Goal: Transaction & Acquisition: Purchase product/service

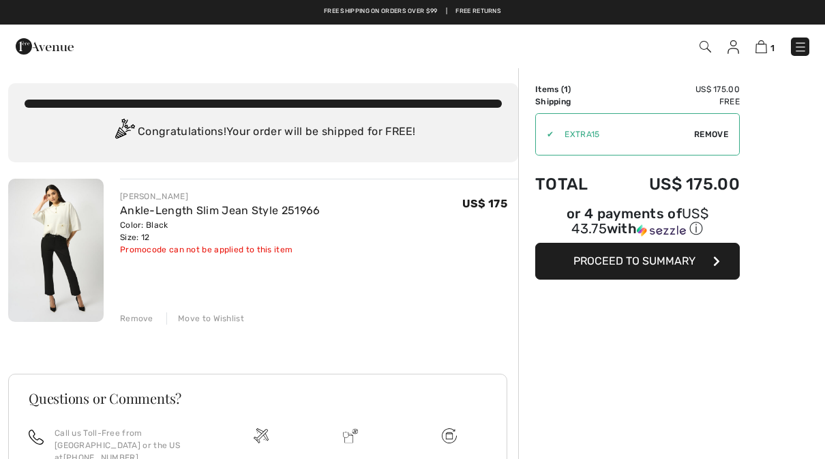
click at [150, 213] on link "Ankle-Length Slim Jean Style 251966" at bounding box center [220, 210] width 200 height 13
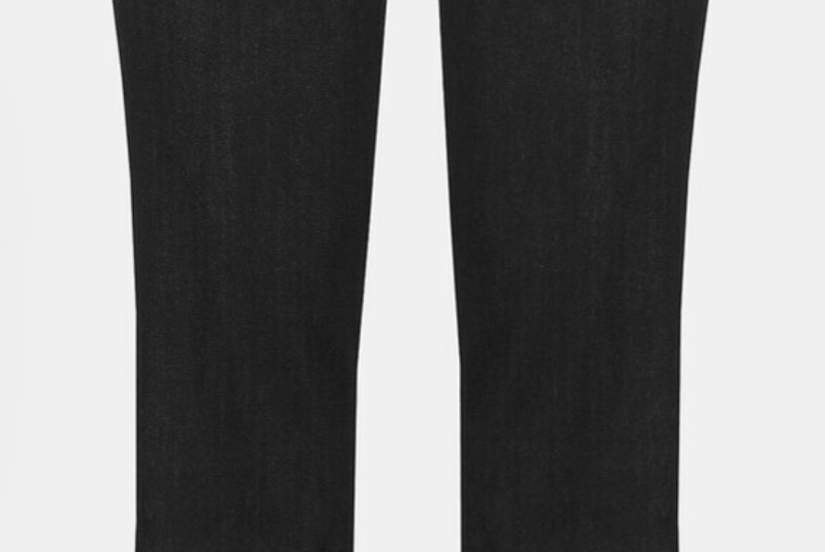
scroll to position [397, 0]
click at [19, 52] on img "4 / 4" at bounding box center [144, 253] width 289 height 432
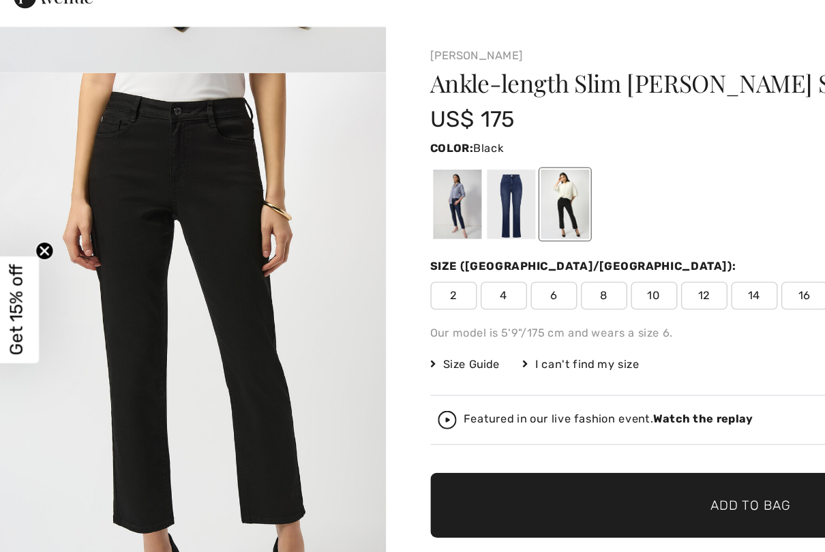
click at [415, 173] on div at bounding box center [419, 198] width 35 height 51
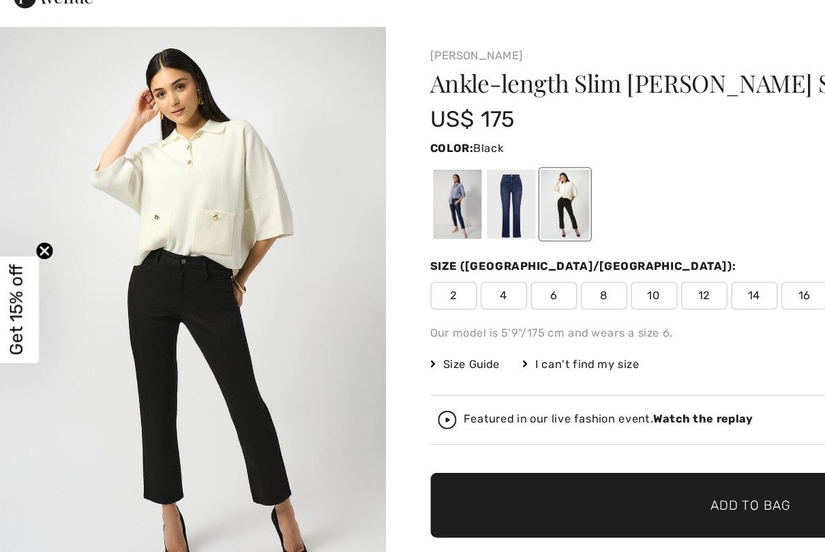
click at [375, 173] on div at bounding box center [380, 198] width 35 height 51
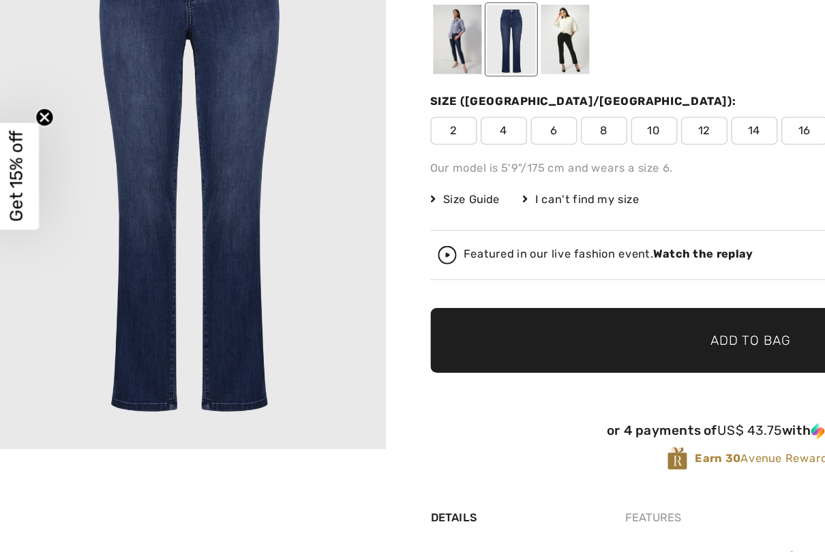
scroll to position [22, 0]
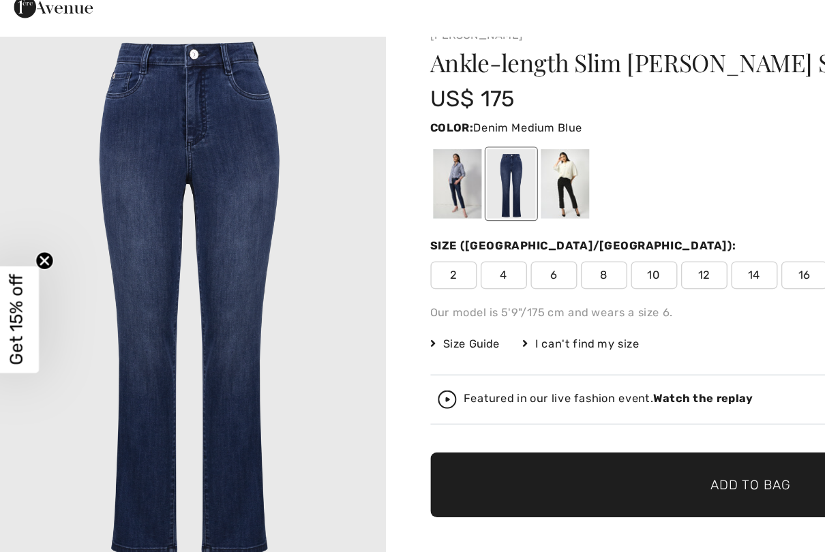
click at [337, 151] on div at bounding box center [340, 176] width 35 height 51
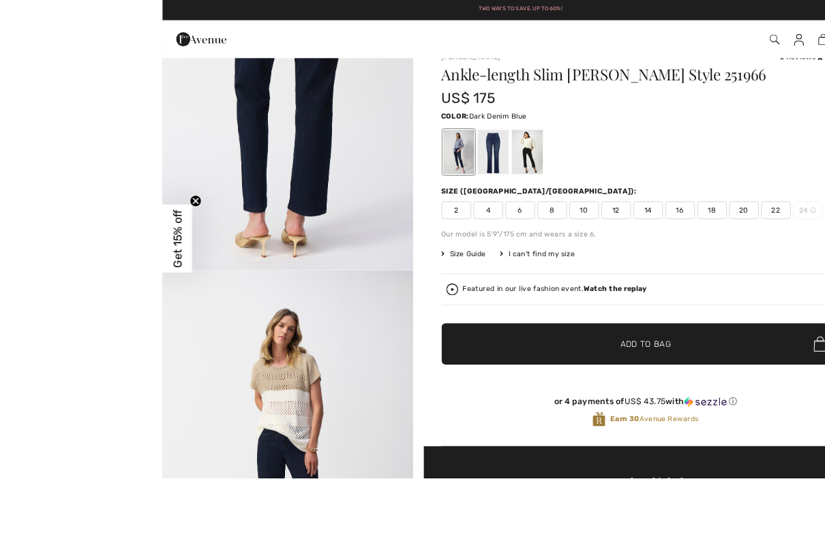
scroll to position [0, 0]
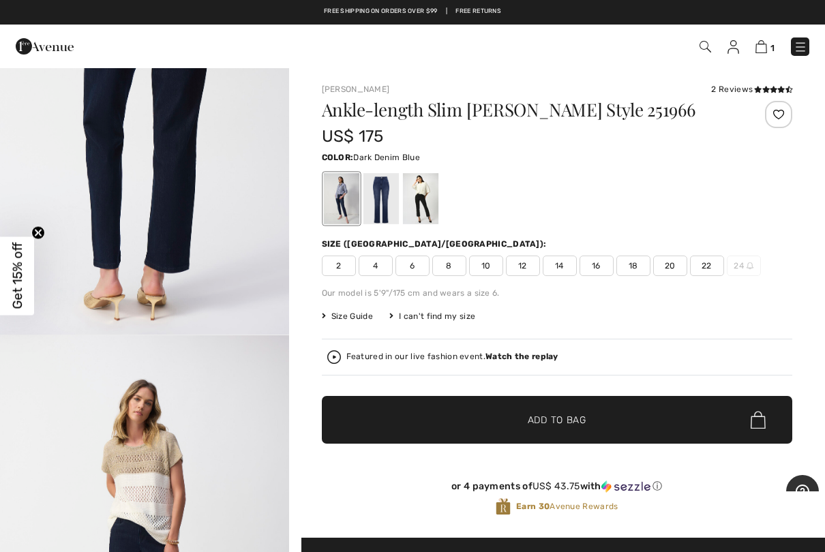
click at [497, 264] on span "10" at bounding box center [486, 266] width 34 height 20
click at [571, 421] on span "Add to Bag" at bounding box center [556, 420] width 59 height 14
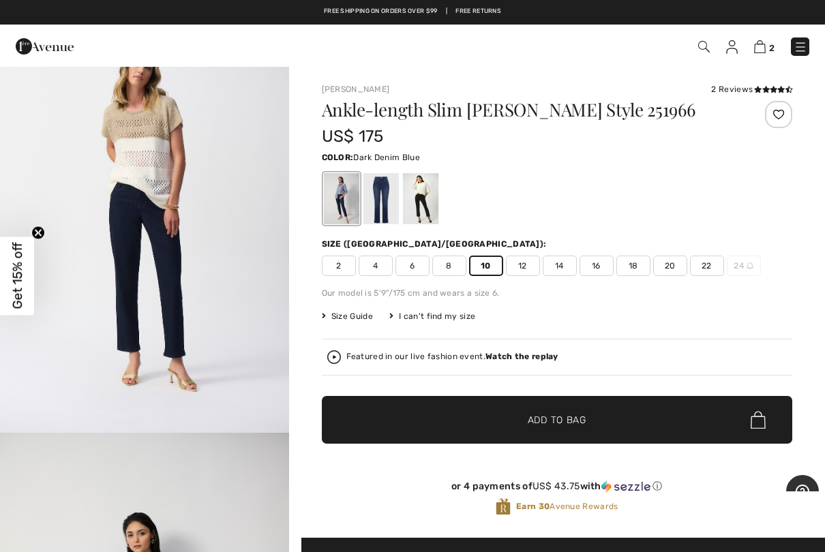
scroll to position [3531, 0]
click at [116, 223] on img "9 / 12" at bounding box center [144, 215] width 289 height 433
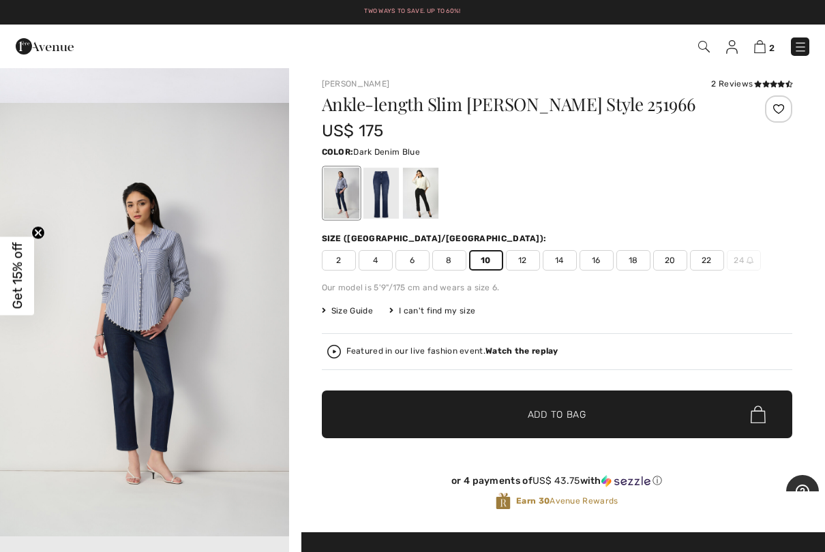
scroll to position [3861, 0]
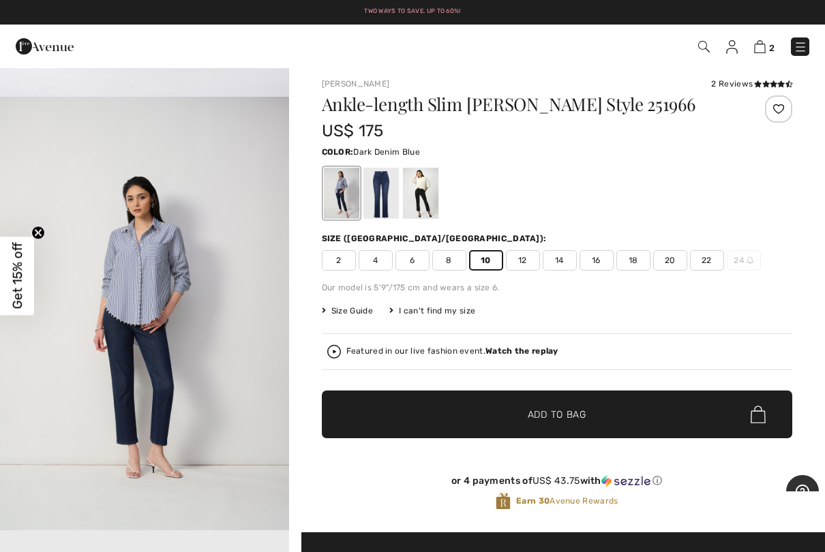
click at [99, 218] on img "10 / 12" at bounding box center [144, 313] width 289 height 433
click at [765, 49] on img at bounding box center [760, 46] width 12 height 13
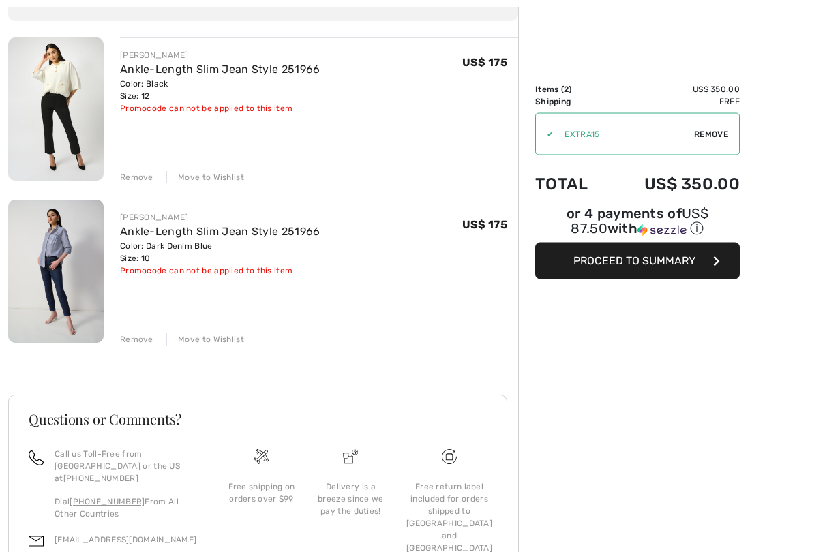
scroll to position [139, 0]
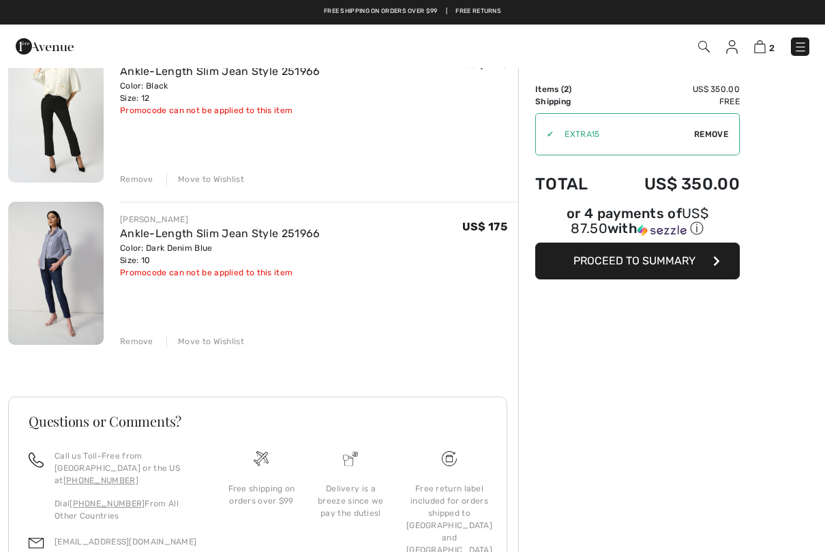
click at [134, 341] on div "Remove" at bounding box center [136, 341] width 33 height 12
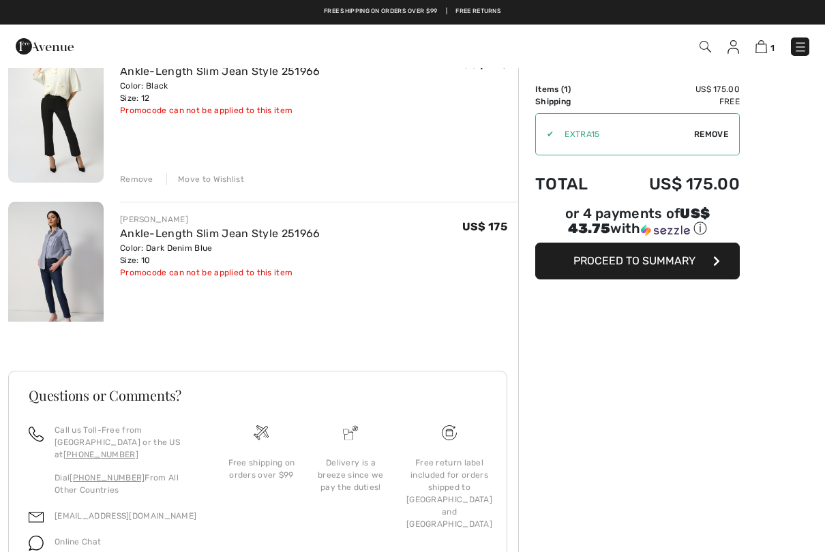
scroll to position [60, 0]
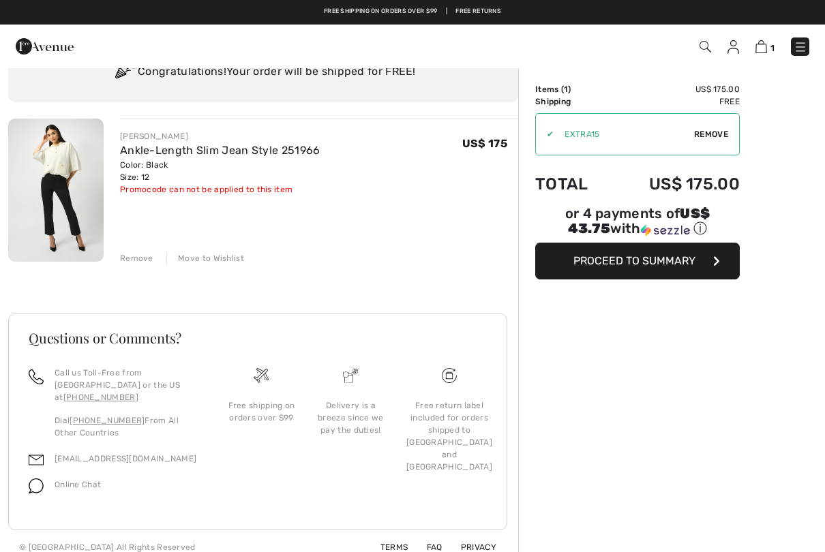
click at [700, 47] on img at bounding box center [705, 47] width 12 height 12
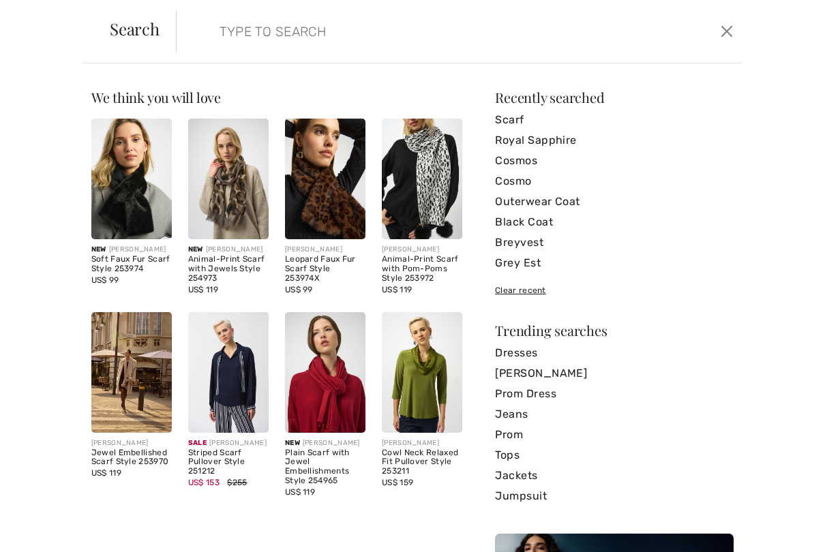
click at [433, 200] on img at bounding box center [422, 179] width 80 height 121
